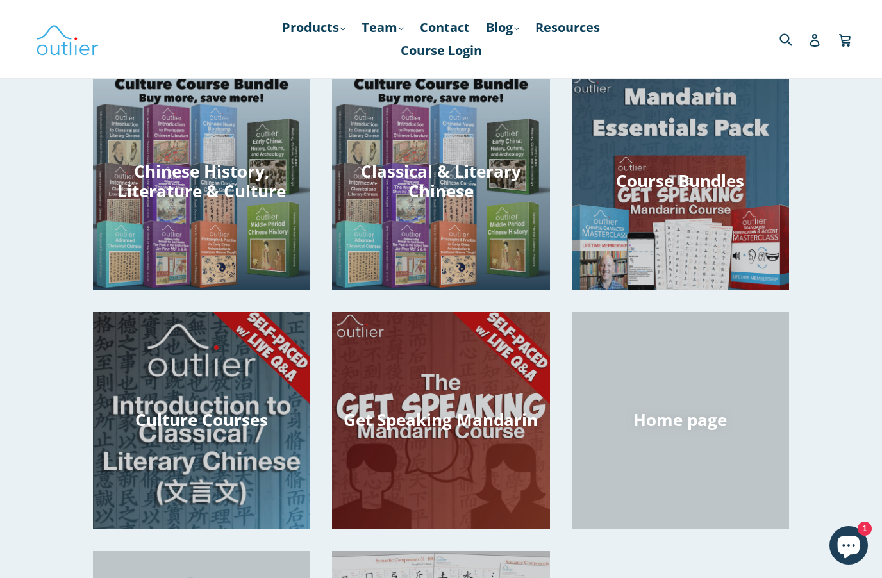
scroll to position [275, 0]
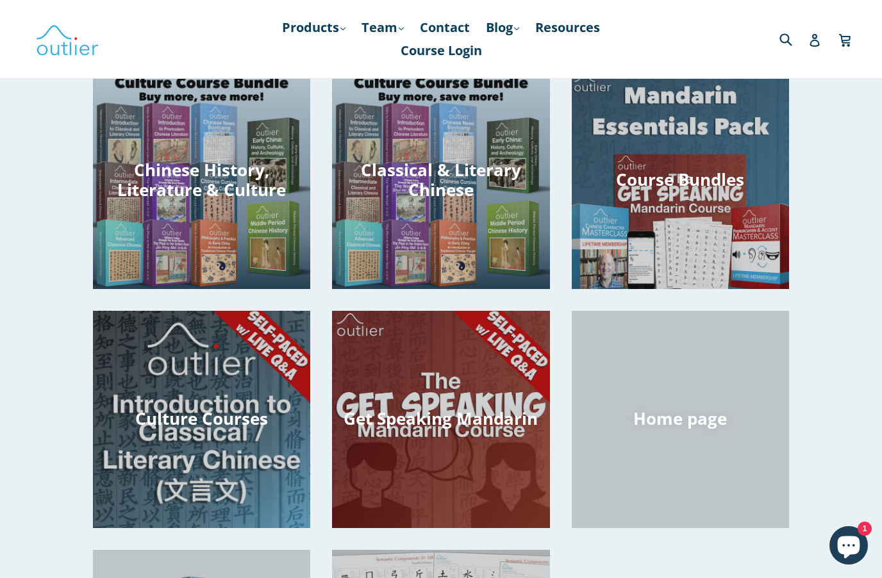
click at [477, 289] on div "Classical & Literary Chinese" at bounding box center [440, 289] width 217 height 0
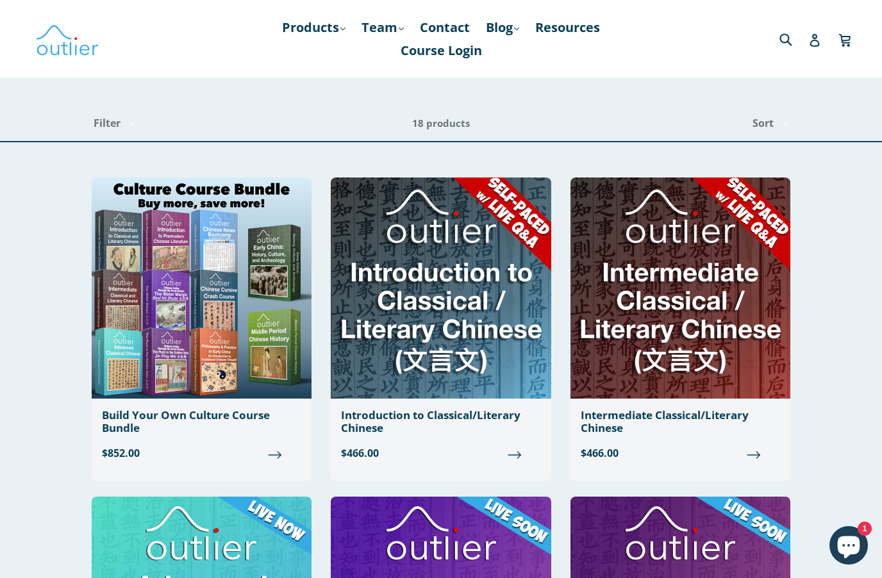
click at [472, 314] on img at bounding box center [441, 288] width 220 height 221
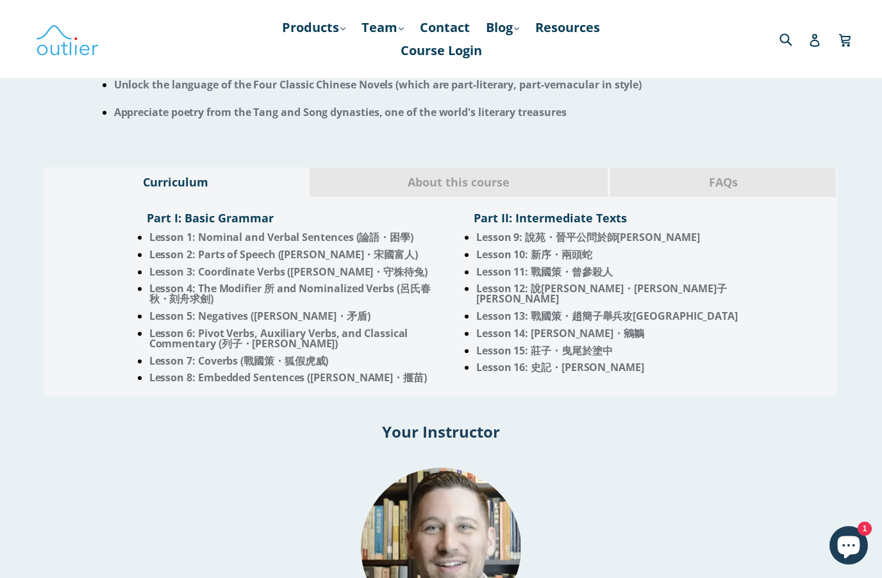
scroll to position [997, 0]
click at [516, 192] on span "About this course" at bounding box center [458, 184] width 279 height 17
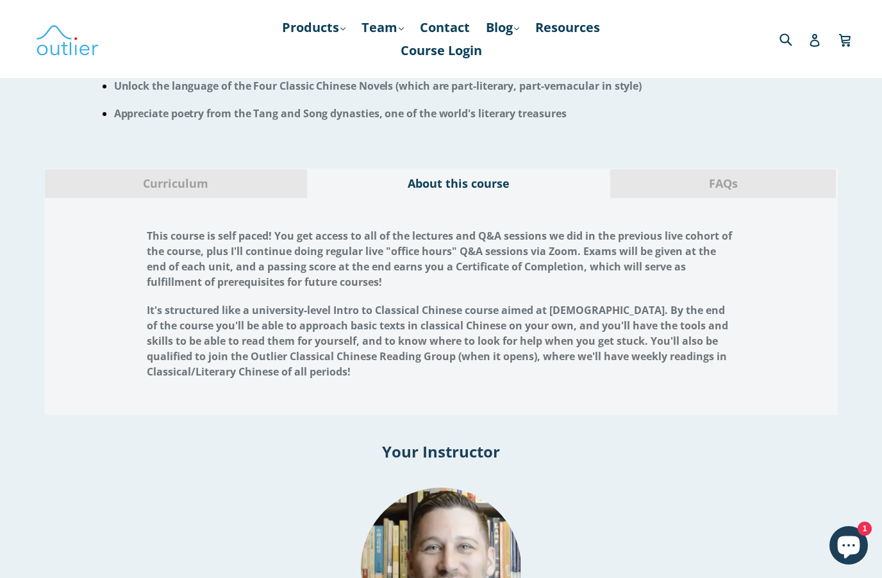
click at [725, 192] on span "FAQs" at bounding box center [723, 184] width 206 height 17
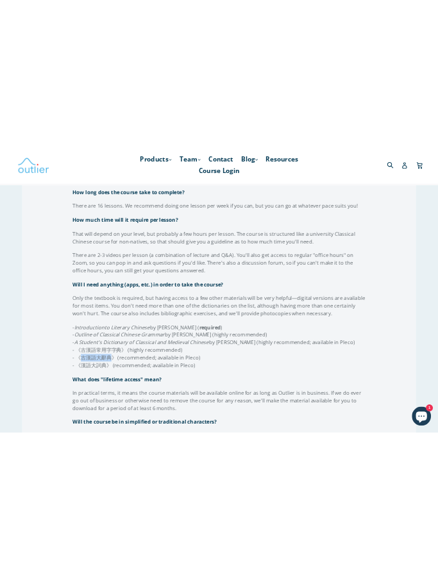
scroll to position [1898, 0]
